Goal: Task Accomplishment & Management: Use online tool/utility

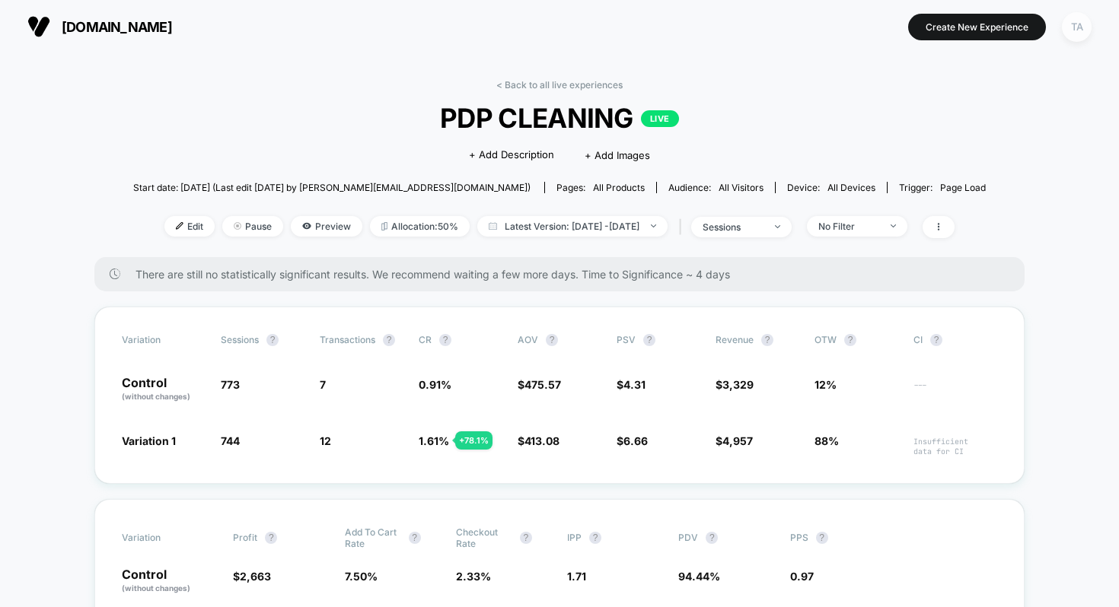
click at [1069, 30] on div "TA" at bounding box center [1077, 27] width 30 height 30
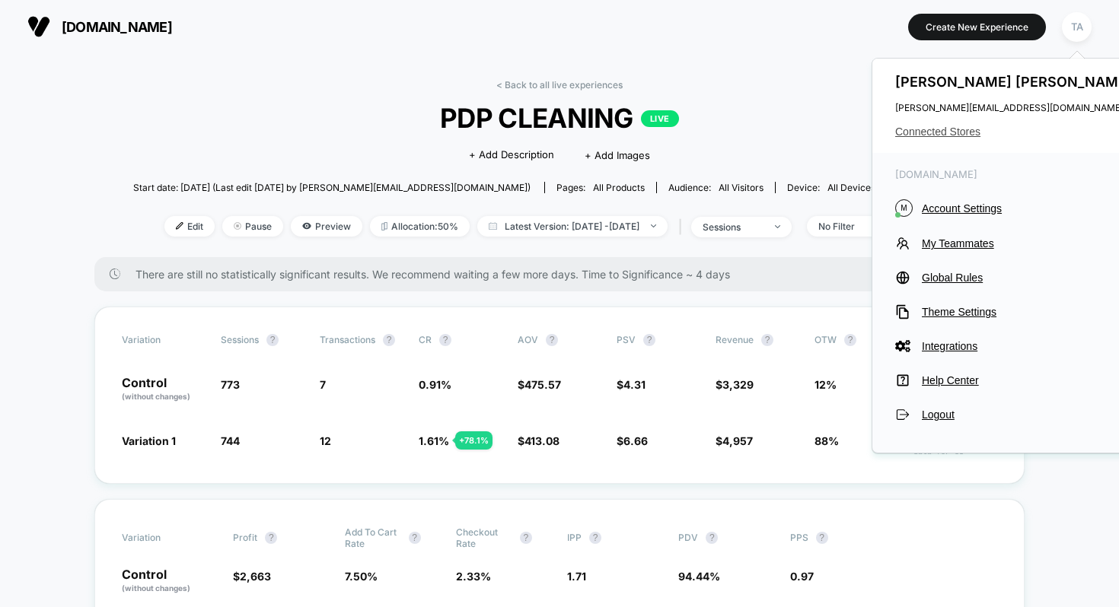
click at [946, 132] on span "Connected Stores" at bounding box center [1015, 132] width 241 height 12
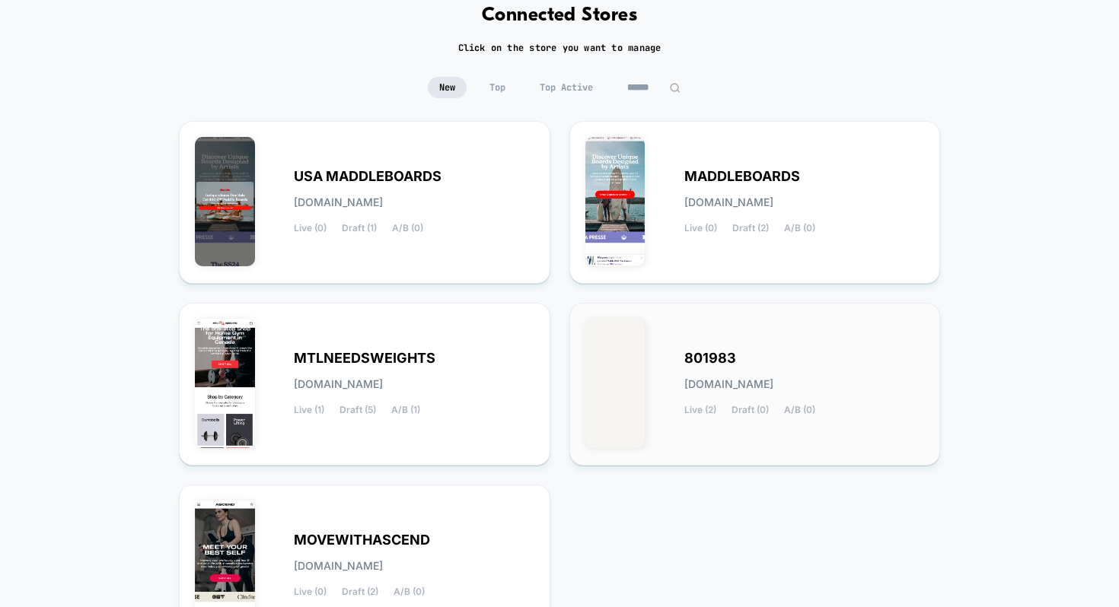
click at [703, 400] on div "801983 [DOMAIN_NAME] Live (2) Draft (0) A/B (0)" at bounding box center [804, 384] width 241 height 62
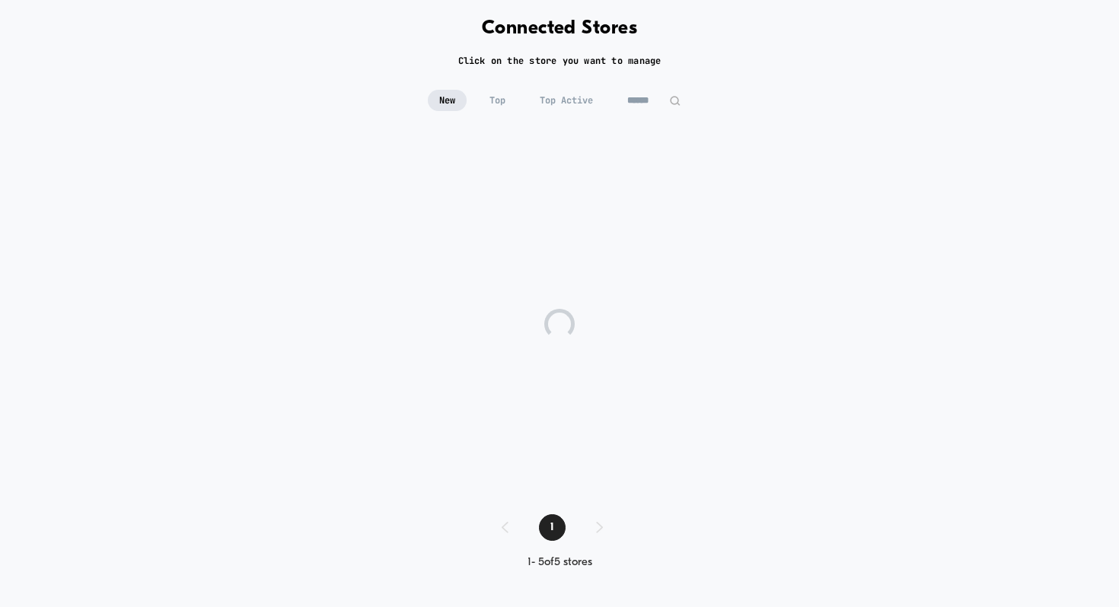
scroll to position [69, 0]
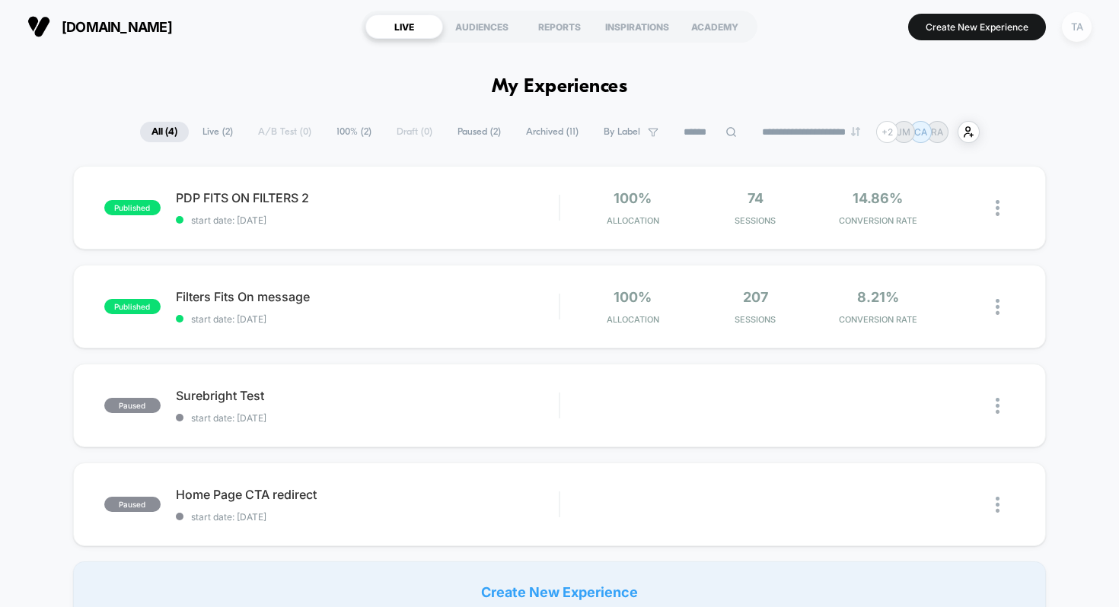
click at [1072, 33] on div "TA" at bounding box center [1077, 27] width 30 height 30
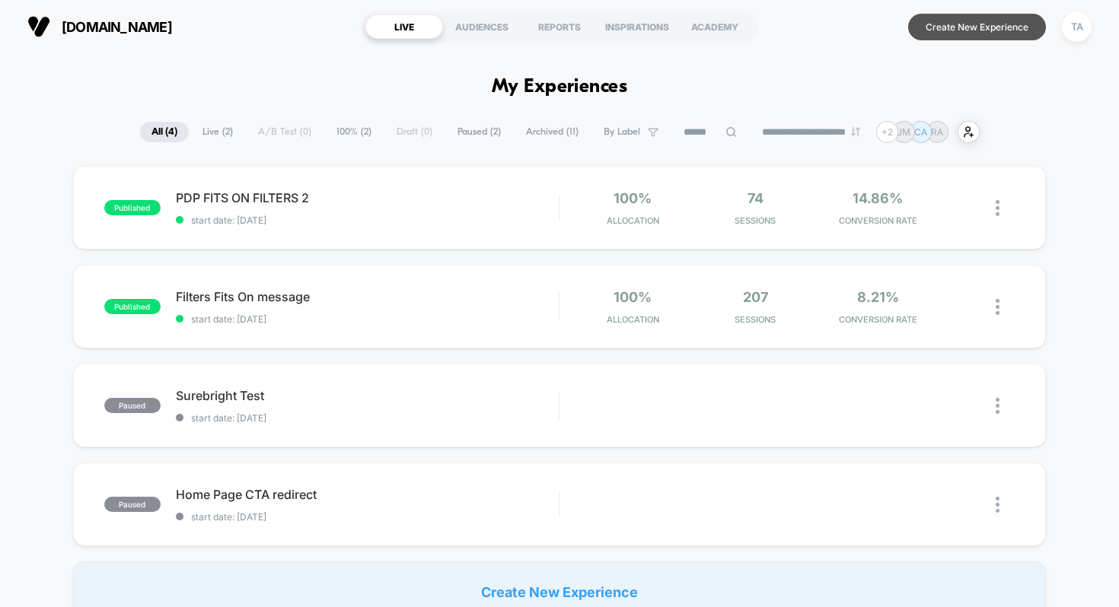
click at [992, 24] on button "Create New Experience" at bounding box center [977, 27] width 138 height 27
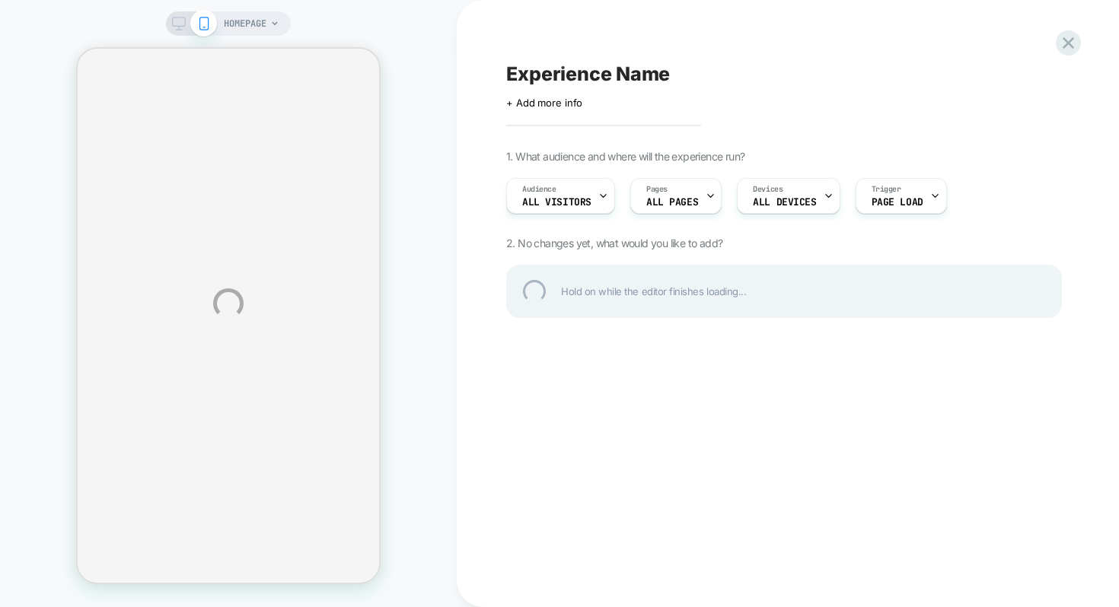
click at [673, 202] on div "HOMEPAGE Experience Name Click to edit experience details + Add more info 1. Wh…" at bounding box center [559, 303] width 1119 height 607
